Goal: Task Accomplishment & Management: Manage account settings

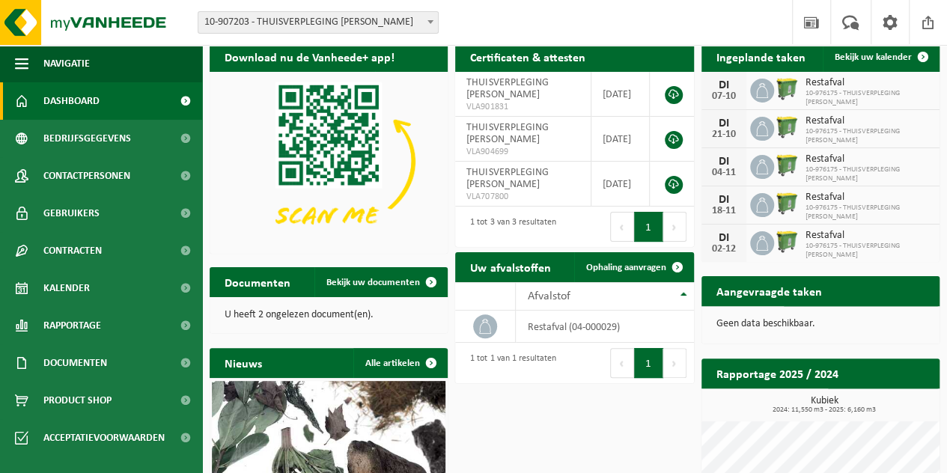
scroll to position [45, 0]
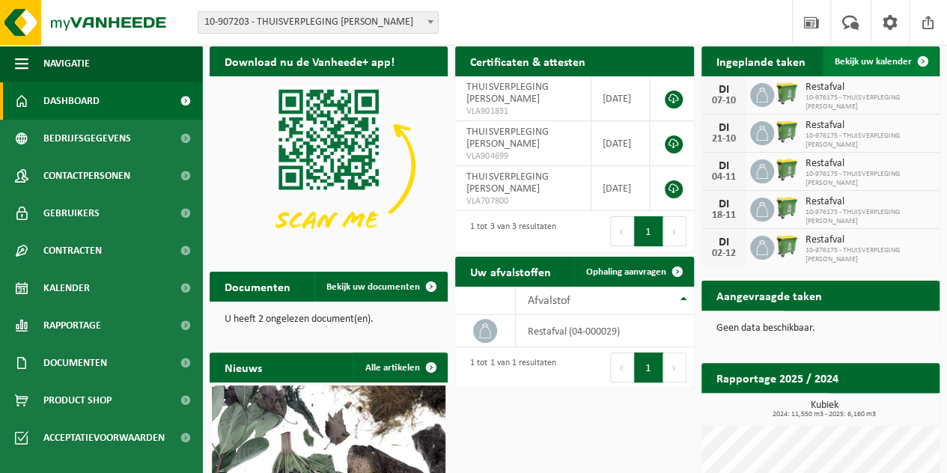
click at [869, 58] on span "Bekijk uw kalender" at bounding box center [873, 62] width 77 height 10
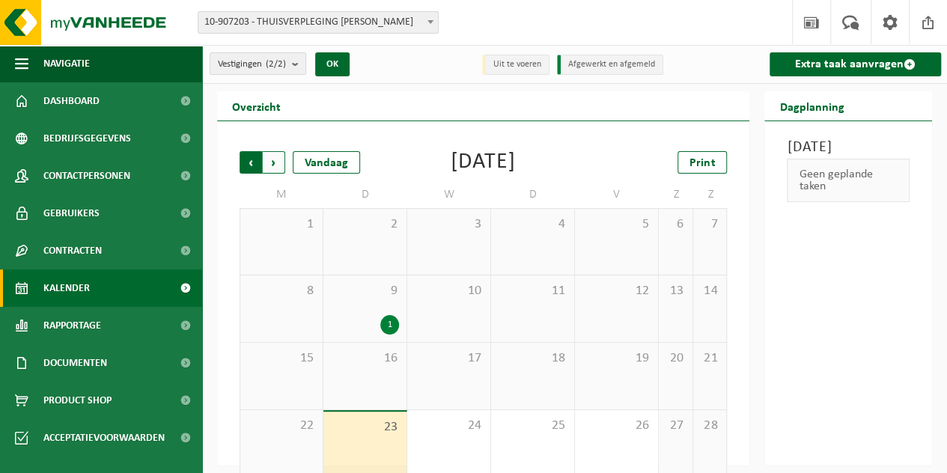
click at [275, 161] on span "Volgende" at bounding box center [274, 162] width 22 height 22
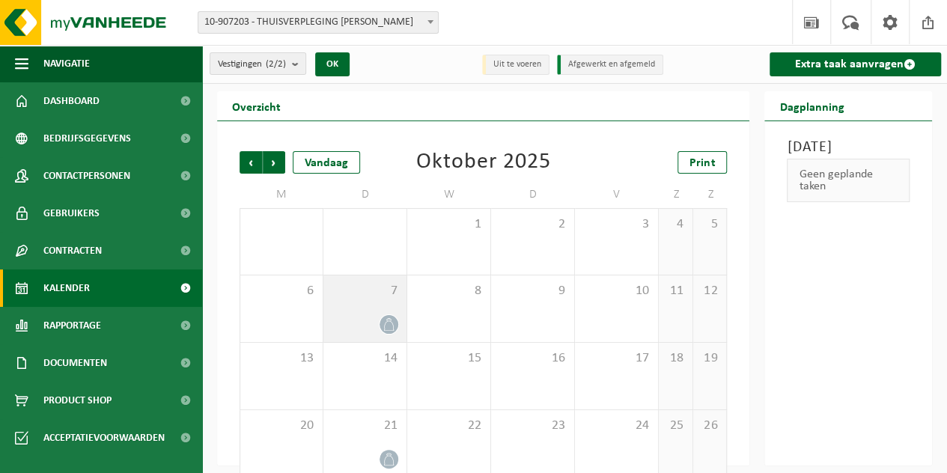
click at [384, 318] on icon at bounding box center [389, 324] width 13 height 13
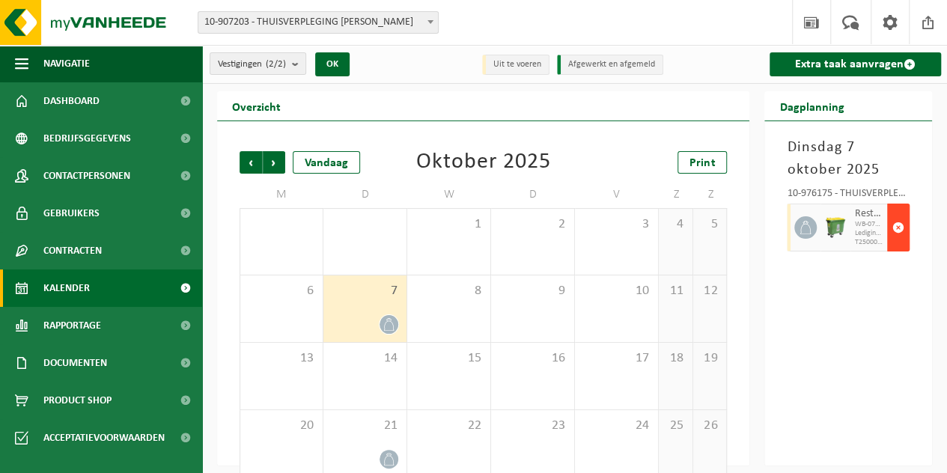
click at [900, 224] on span "button" at bounding box center [898, 228] width 12 height 30
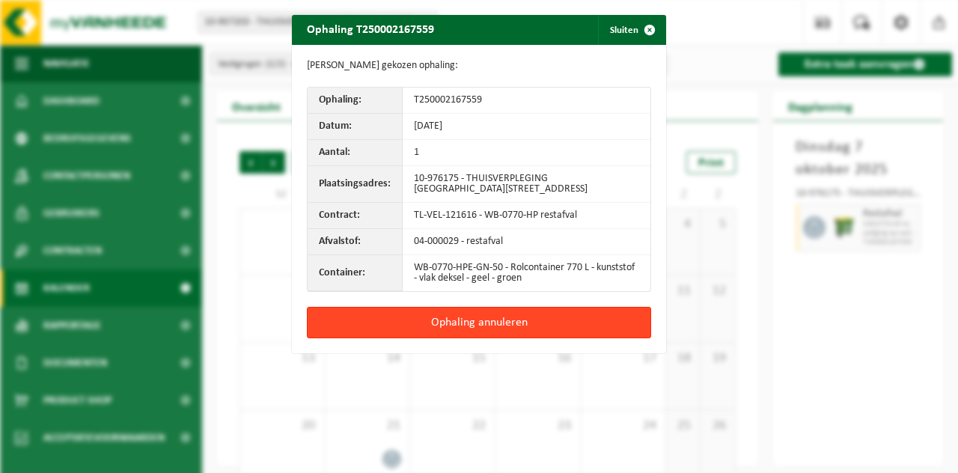
click at [457, 318] on button "Ophaling annuleren" at bounding box center [479, 322] width 344 height 31
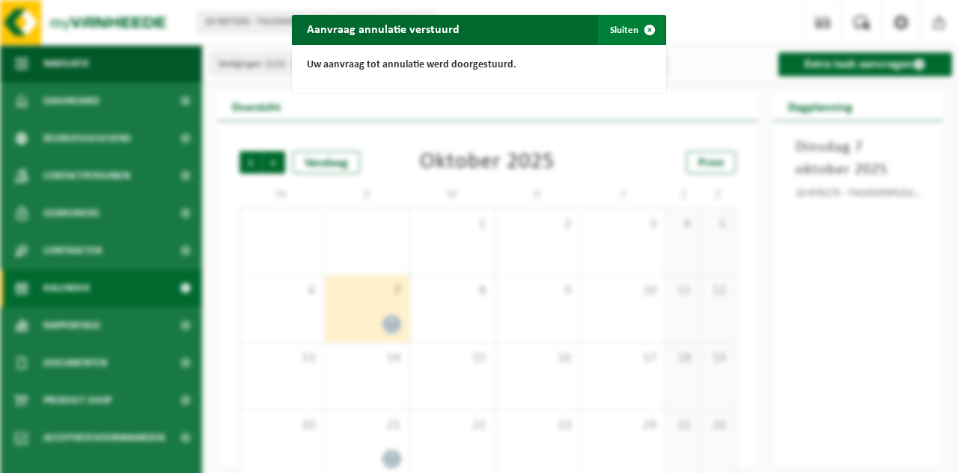
click at [644, 32] on span "button" at bounding box center [650, 30] width 30 height 30
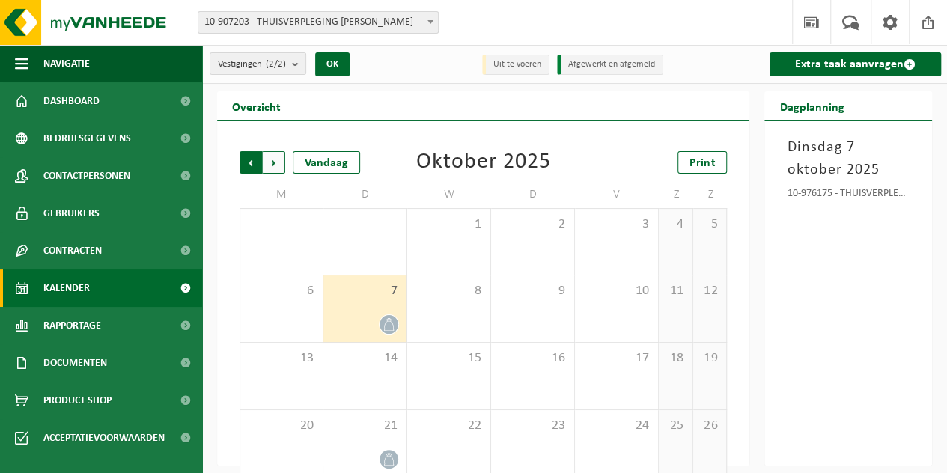
click at [271, 165] on span "Volgende" at bounding box center [274, 162] width 22 height 22
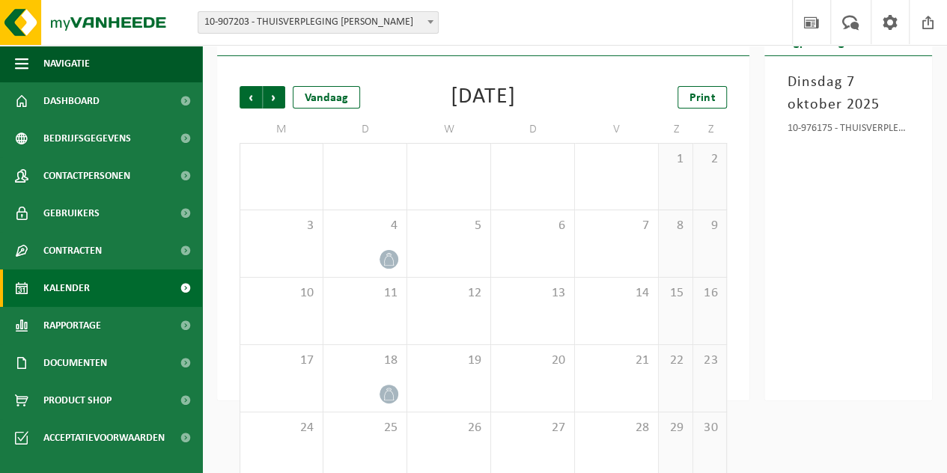
scroll to position [87, 0]
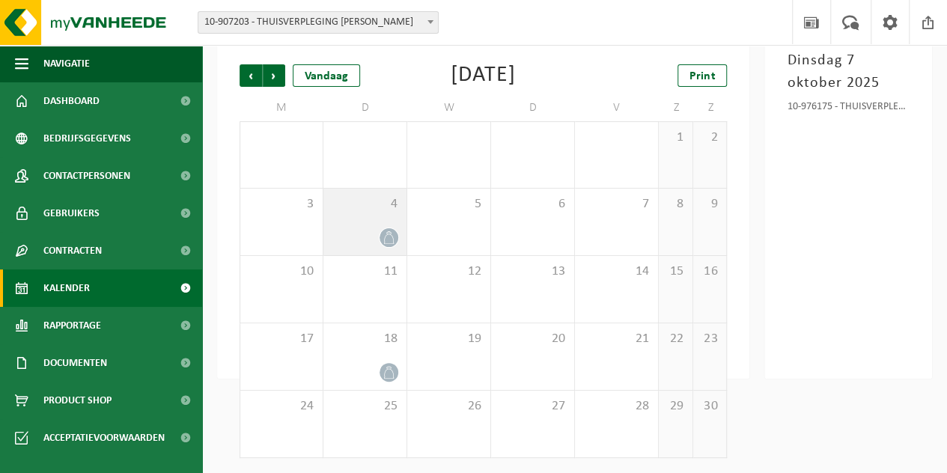
click at [392, 236] on icon at bounding box center [389, 237] width 13 height 13
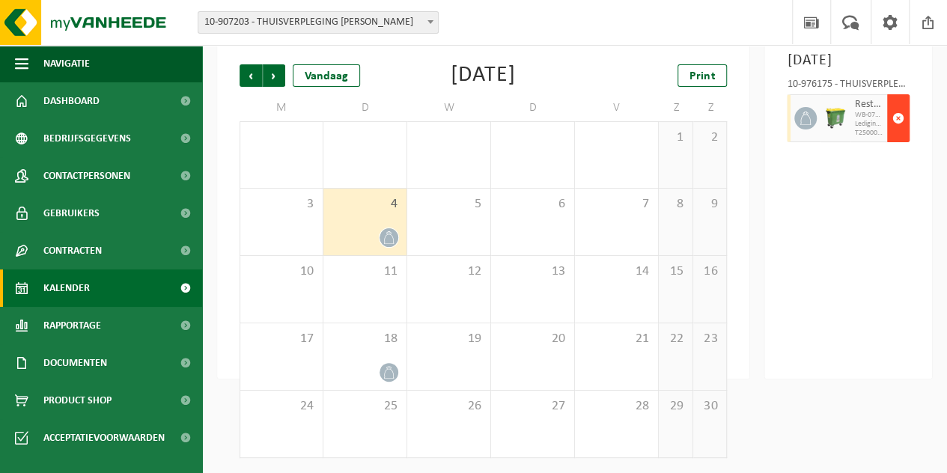
click at [901, 133] on span "button" at bounding box center [898, 118] width 12 height 30
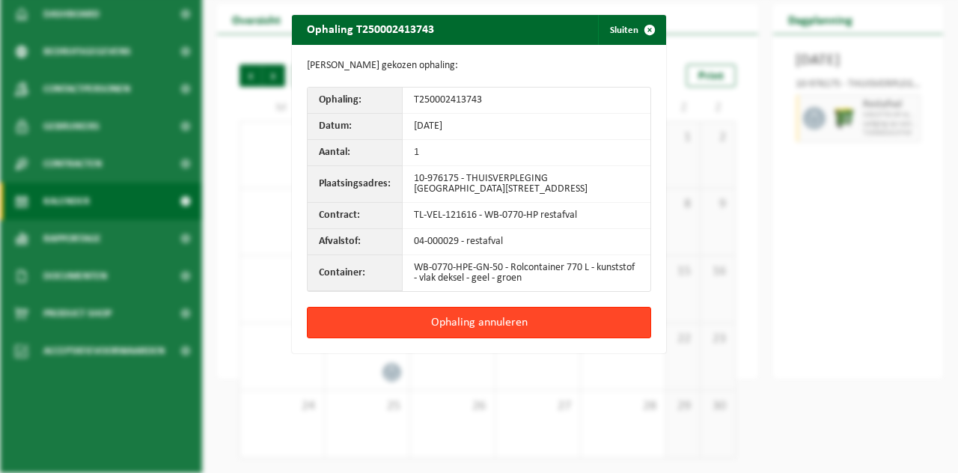
click at [473, 323] on button "Ophaling annuleren" at bounding box center [479, 322] width 344 height 31
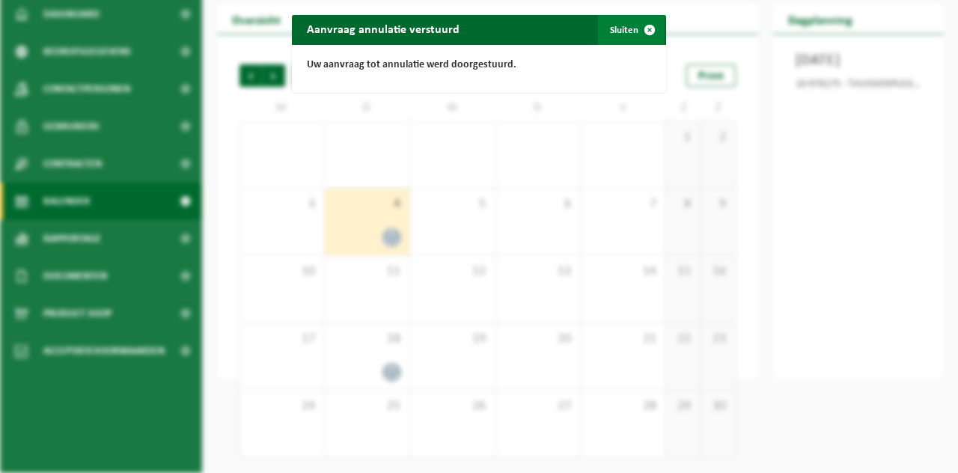
click at [642, 28] on span "button" at bounding box center [650, 30] width 30 height 30
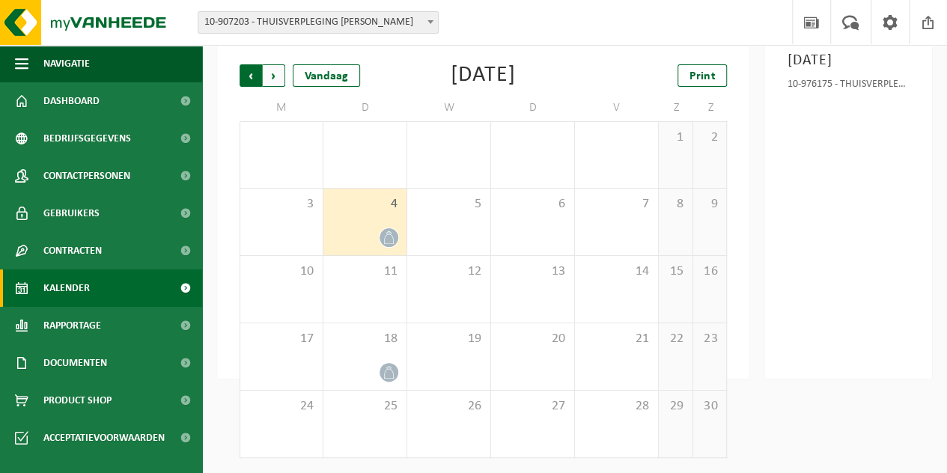
click at [271, 75] on span "Volgende" at bounding box center [274, 75] width 22 height 22
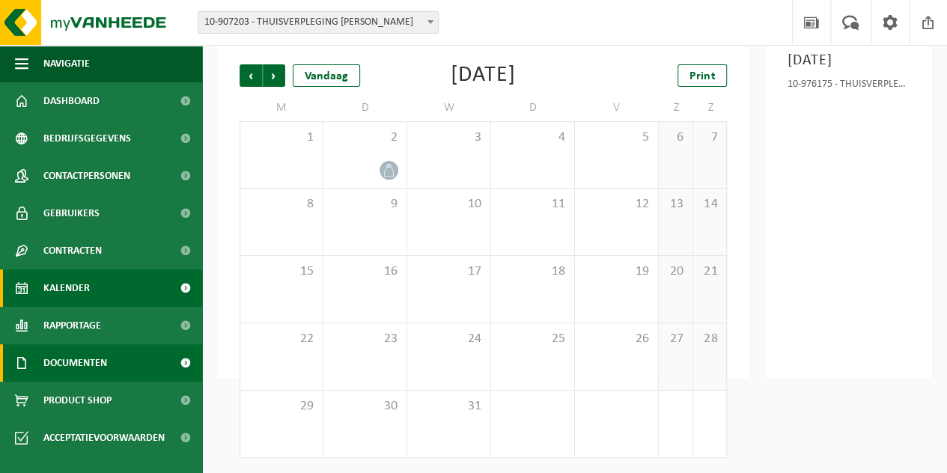
click at [96, 364] on span "Documenten" at bounding box center [75, 362] width 64 height 37
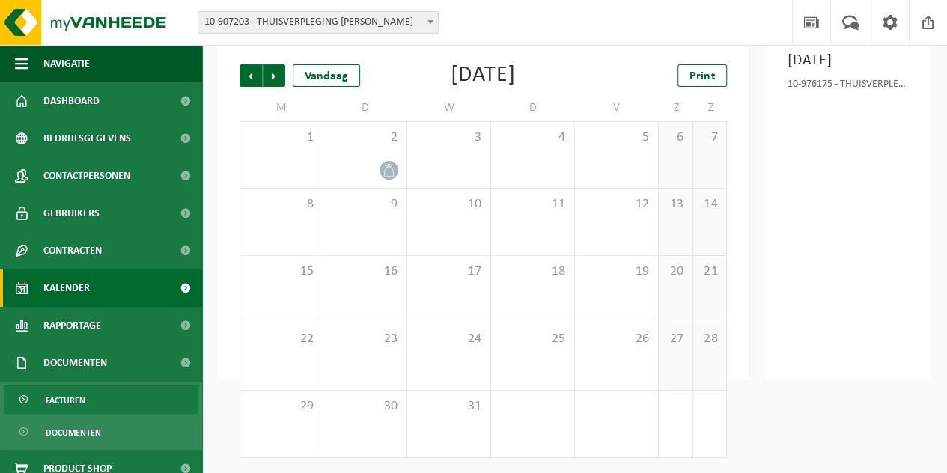
click at [82, 402] on span "Facturen" at bounding box center [66, 400] width 40 height 28
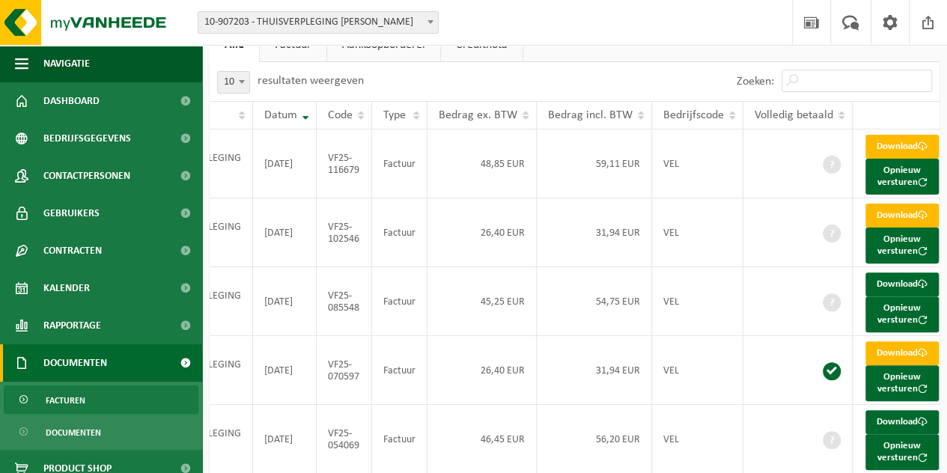
scroll to position [93, 0]
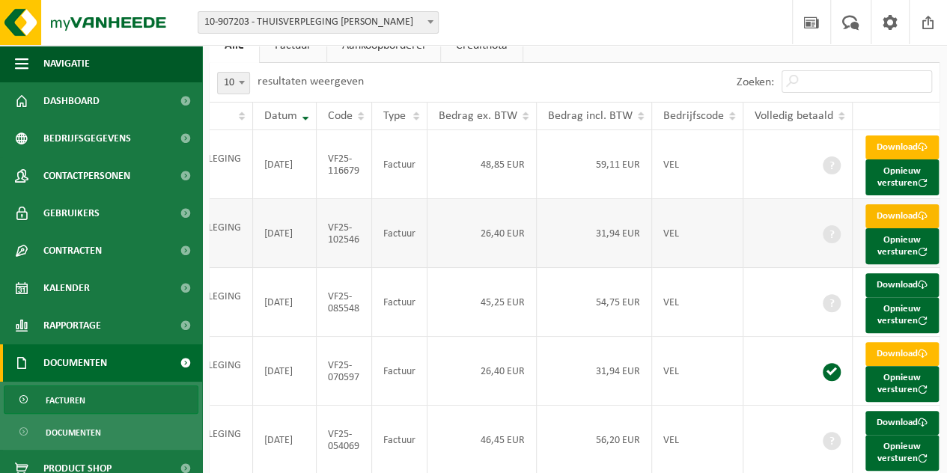
click at [894, 228] on link "Download" at bounding box center [901, 216] width 73 height 24
click at [918, 290] on span at bounding box center [923, 285] width 10 height 10
